Goal: Task Accomplishment & Management: Use online tool/utility

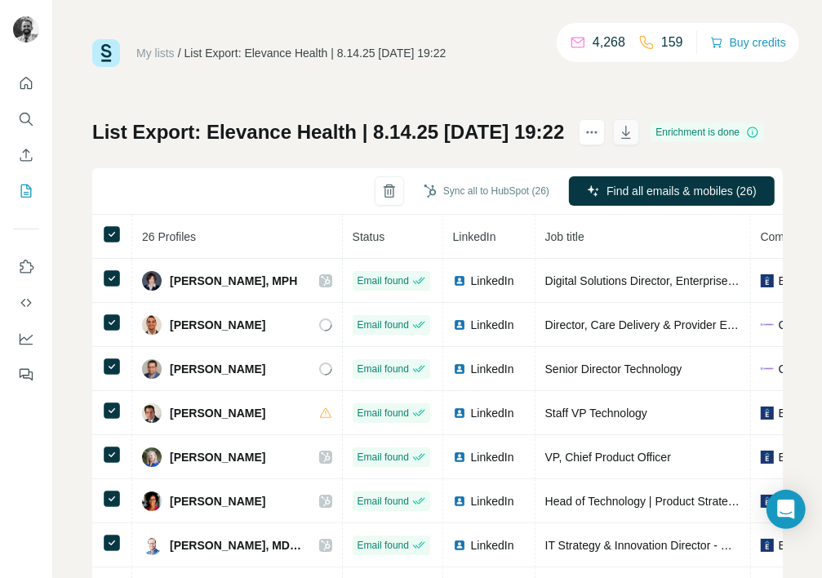
click at [631, 129] on icon "button" at bounding box center [626, 132] width 9 height 13
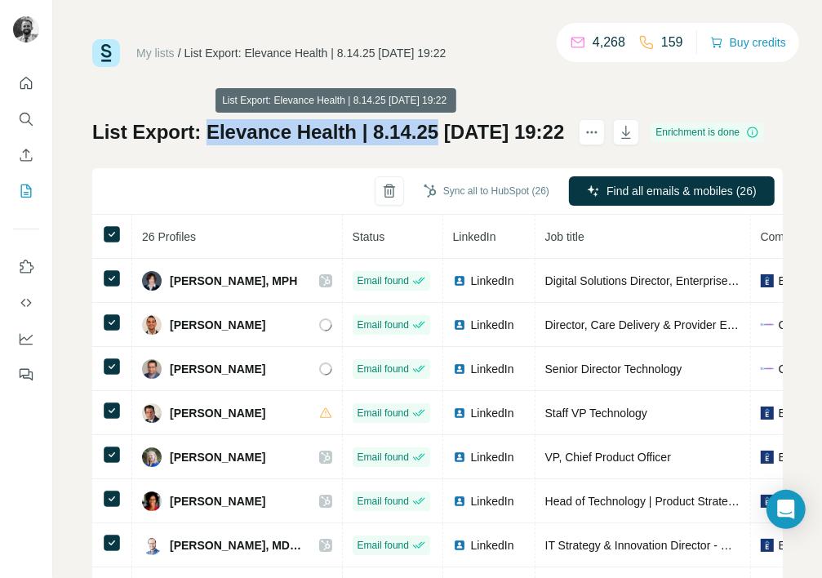
drag, startPoint x: 204, startPoint y: 131, endPoint x: 436, endPoint y: 132, distance: 231.7
click at [435, 132] on h1 "List Export: Elevance Health | 8.14.25 [DATE] 19:22" at bounding box center [328, 132] width 472 height 26
copy h1 "Elevance Health | 8.14.25"
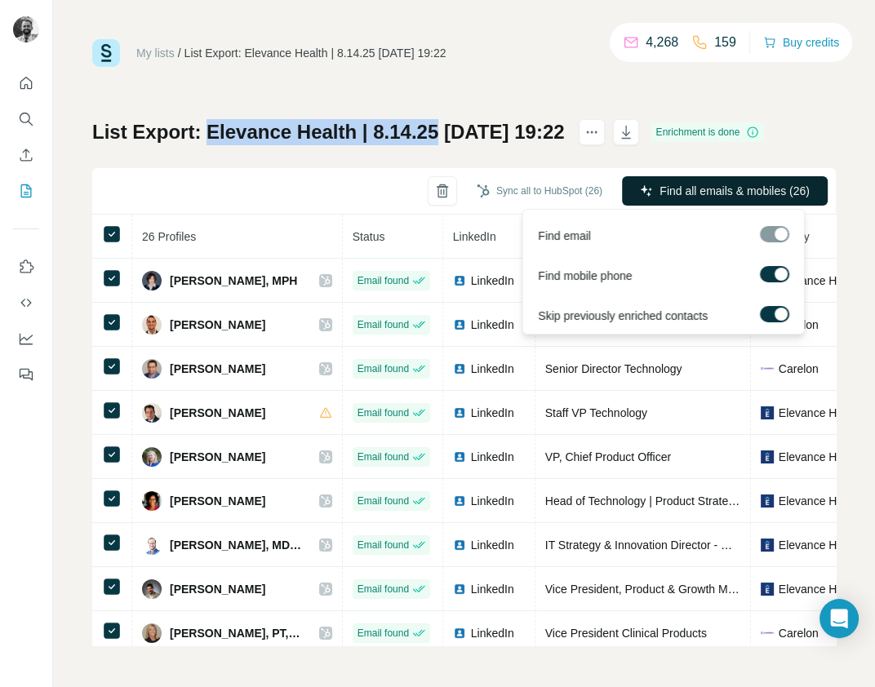
click at [714, 191] on span "Find all emails & mobiles (26)" at bounding box center [734, 191] width 150 height 16
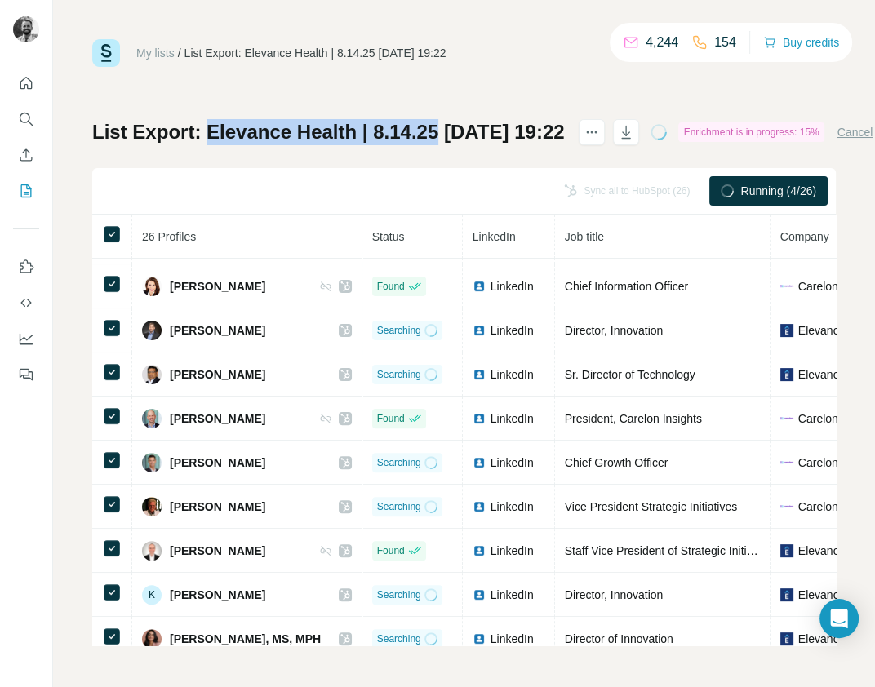
scroll to position [398, 0]
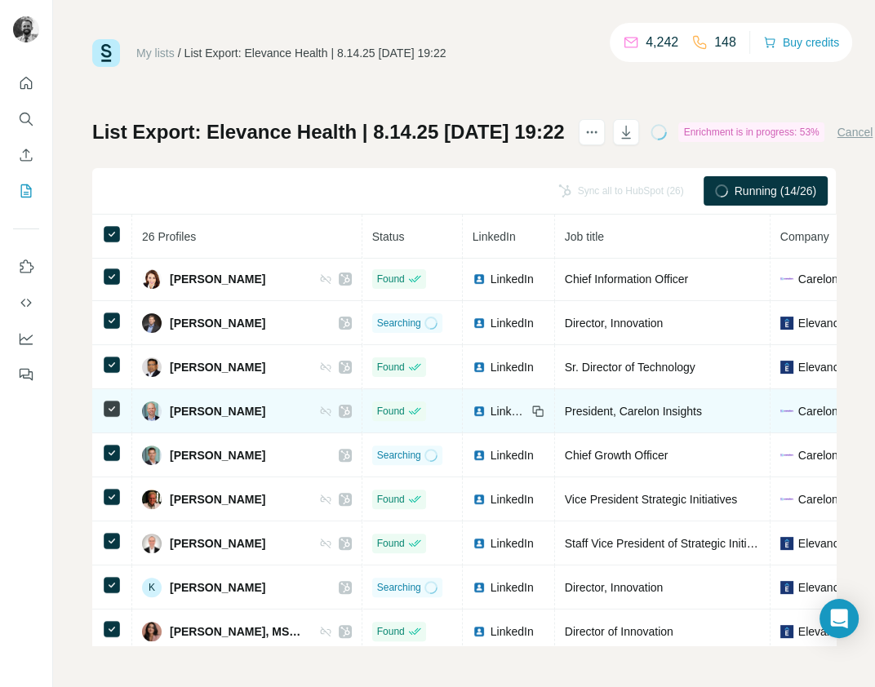
click at [319, 410] on icon at bounding box center [325, 411] width 13 height 13
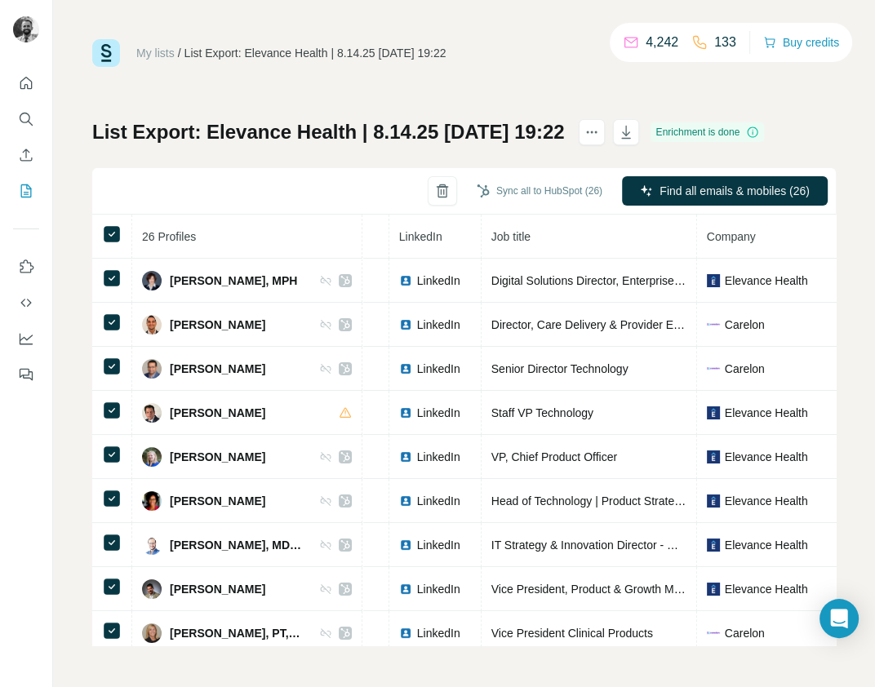
scroll to position [0, 0]
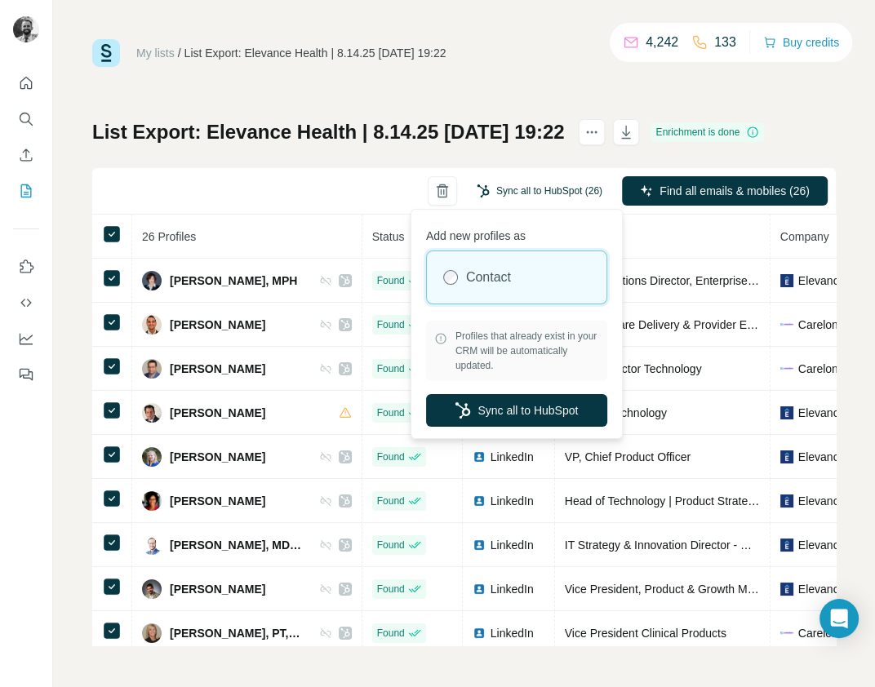
click at [551, 193] on button "Sync all to HubSpot (26)" at bounding box center [539, 191] width 148 height 24
click at [513, 414] on button "Sync all to HubSpot" at bounding box center [516, 410] width 181 height 33
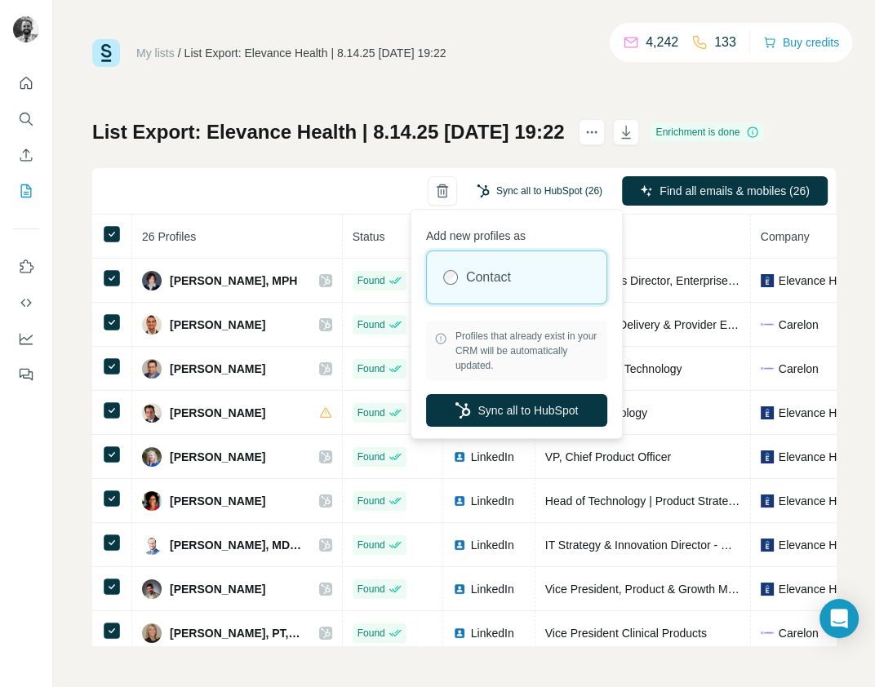
click at [503, 188] on button "Sync all to HubSpot (26)" at bounding box center [539, 191] width 148 height 24
click at [498, 410] on button "Sync all to HubSpot" at bounding box center [516, 410] width 181 height 33
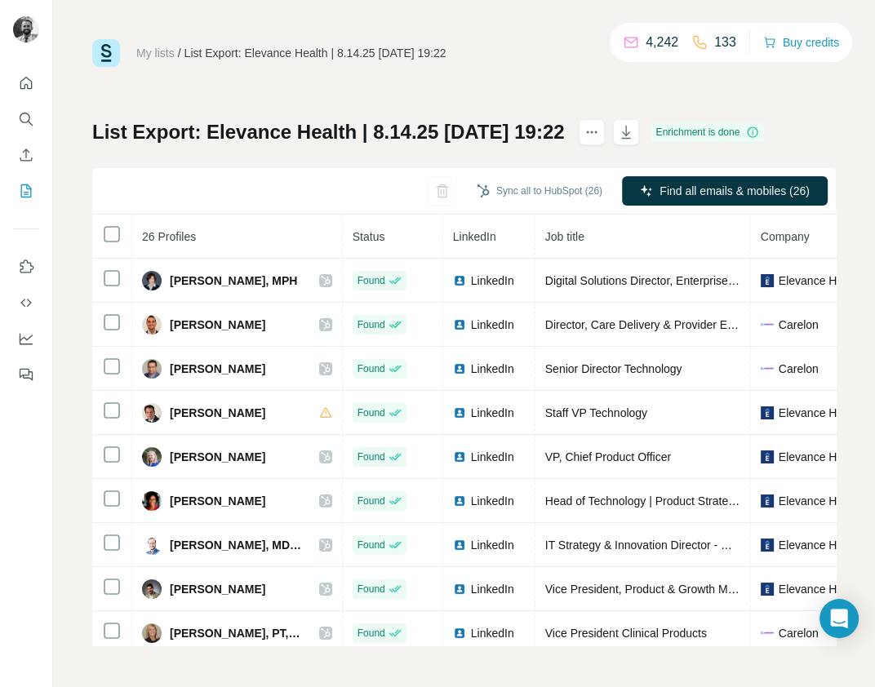
drag, startPoint x: 870, startPoint y: 669, endPoint x: 954, endPoint y: 684, distance: 85.4
click at [874, 684] on html "My lists / List Export: Elevance Health | 8.14.25 [DATE] 19:22 4,242 133 Buy cr…" at bounding box center [437, 343] width 875 height 687
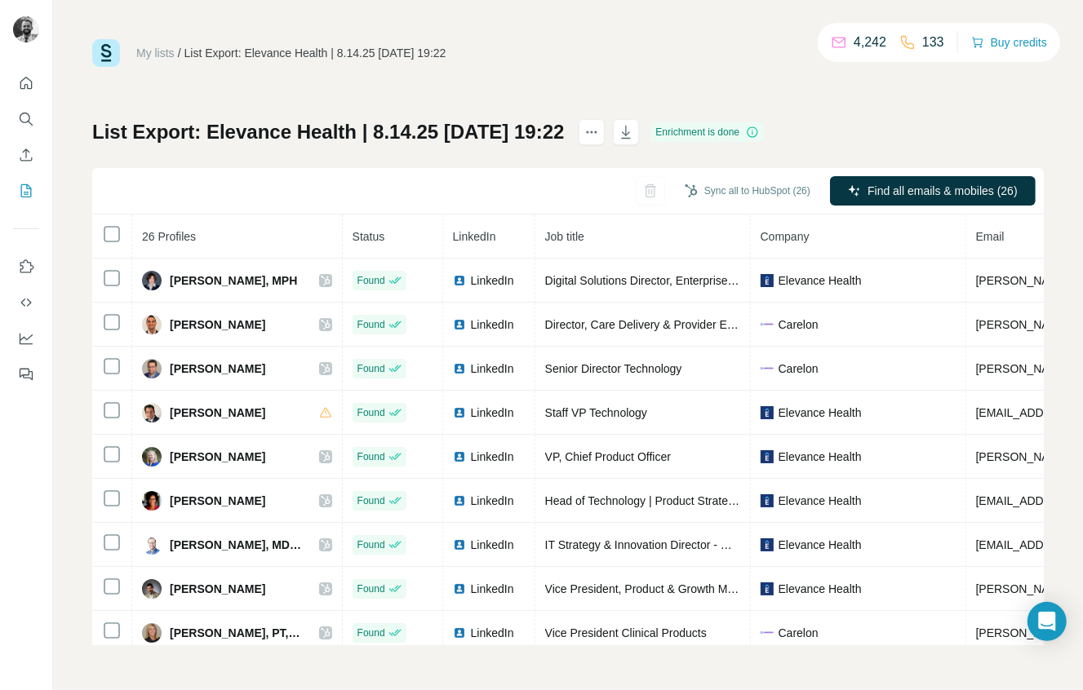
click at [733, 58] on div "My lists / List Export: Elevance Health | 8.14.25 [DATE] 19:22 4,242 133 Buy cr…" at bounding box center [567, 53] width 951 height 28
